Goal: Task Accomplishment & Management: Manage account settings

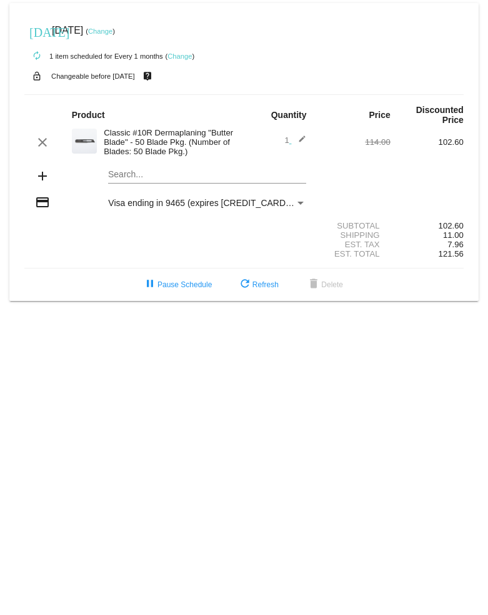
click at [112, 28] on link "Change" at bounding box center [100, 30] width 24 height 7
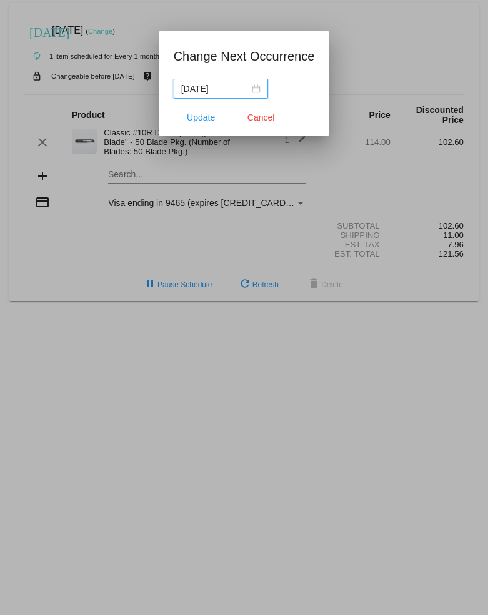
click at [257, 92] on nz-date-picker "[DATE]" at bounding box center [221, 89] width 94 height 20
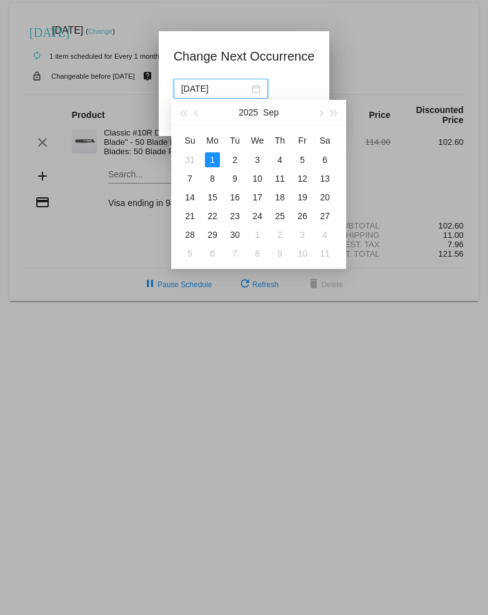
click at [212, 176] on div "8" at bounding box center [212, 178] width 15 height 15
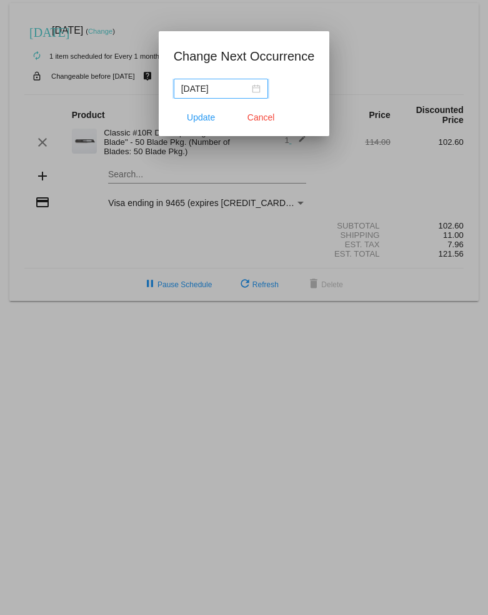
type input "[DATE]"
click at [198, 119] on span "Update" at bounding box center [201, 117] width 28 height 10
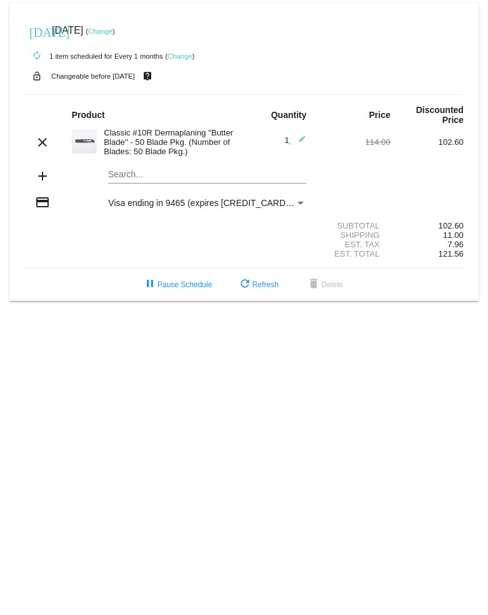
click at [64, 212] on div "credit_card Visa ending in 9465 (expires [CREDIT_CARD_DATA])" at bounding box center [243, 203] width 439 height 17
click at [39, 181] on mat-icon "add" at bounding box center [42, 176] width 15 height 15
click at [51, 182] on div "add" at bounding box center [42, 177] width 37 height 17
click at [151, 180] on mat-card "[DATE] [DATE] ( Change ) autorenew 1 item scheduled for Every 1 months ( Change…" at bounding box center [243, 152] width 469 height 298
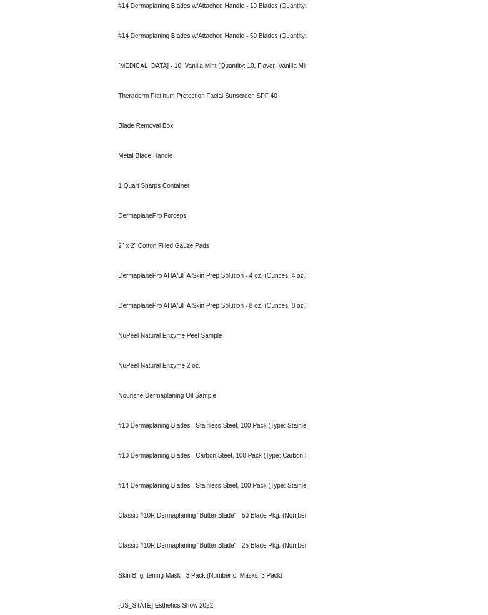
scroll to position [790, 0]
click at [135, 133] on div "Blade Removal Box" at bounding box center [207, 126] width 198 height 30
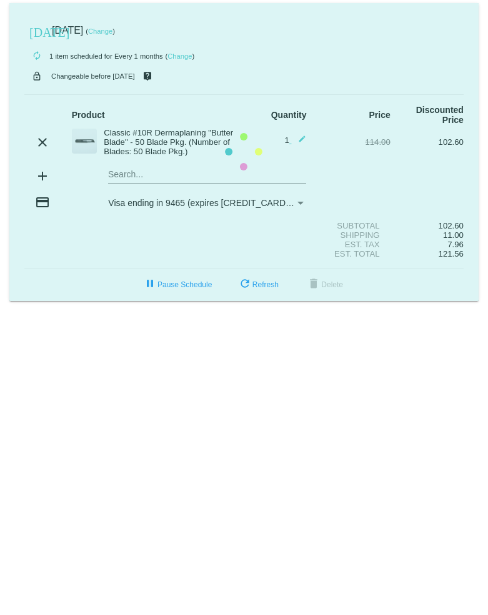
scroll to position [0, 0]
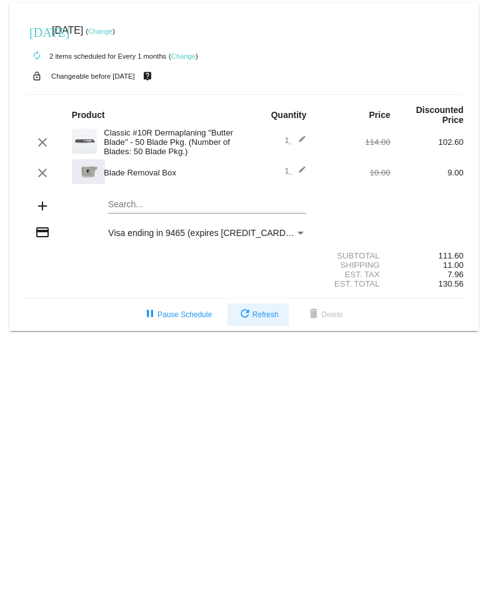
click at [261, 324] on button "refresh Refresh" at bounding box center [257, 315] width 61 height 22
click at [255, 326] on button "refresh Refresh" at bounding box center [257, 315] width 61 height 22
